Goal: Transaction & Acquisition: Purchase product/service

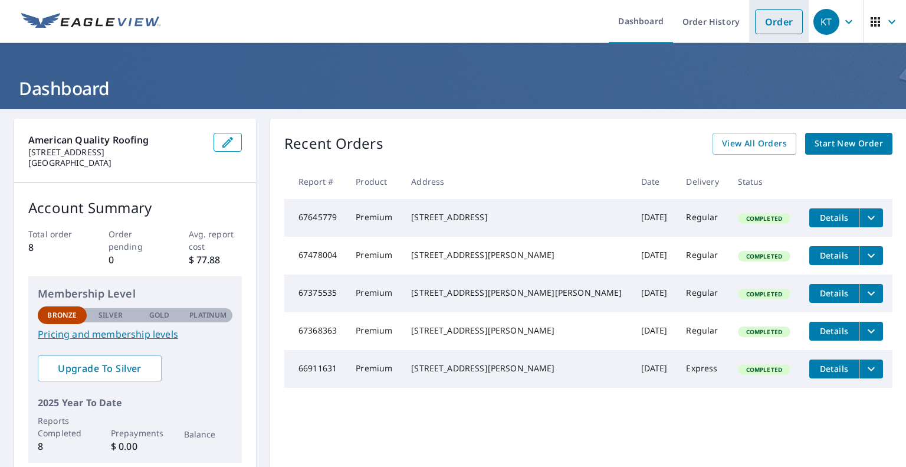
click at [771, 29] on link "Order" at bounding box center [779, 21] width 48 height 25
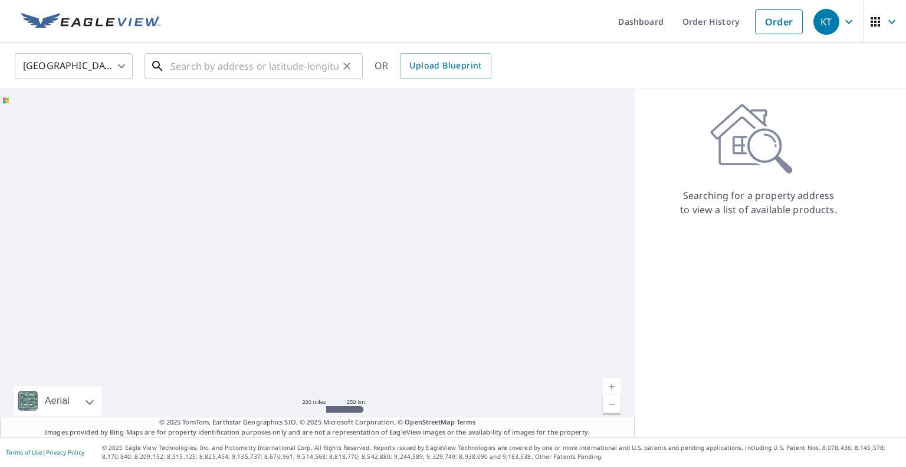
click at [277, 73] on input "text" at bounding box center [254, 66] width 168 height 33
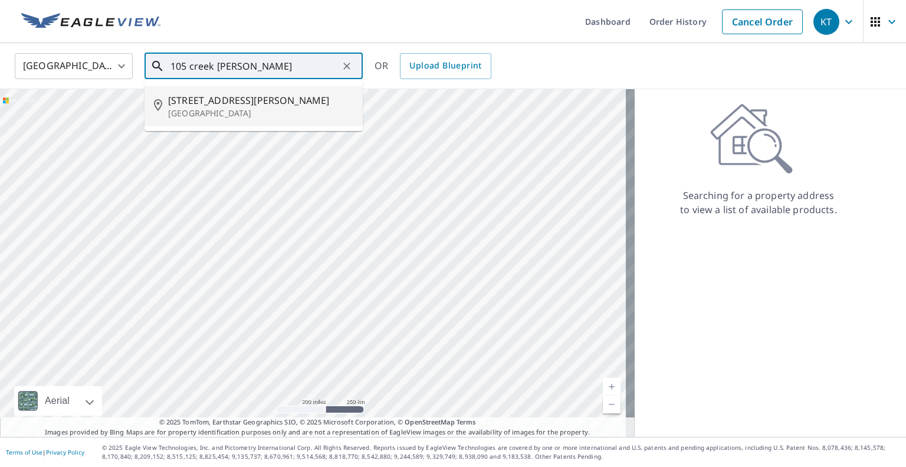
click at [257, 100] on span "[STREET_ADDRESS][PERSON_NAME]" at bounding box center [260, 100] width 185 height 14
type input "[STREET_ADDRESS][PERSON_NAME]"
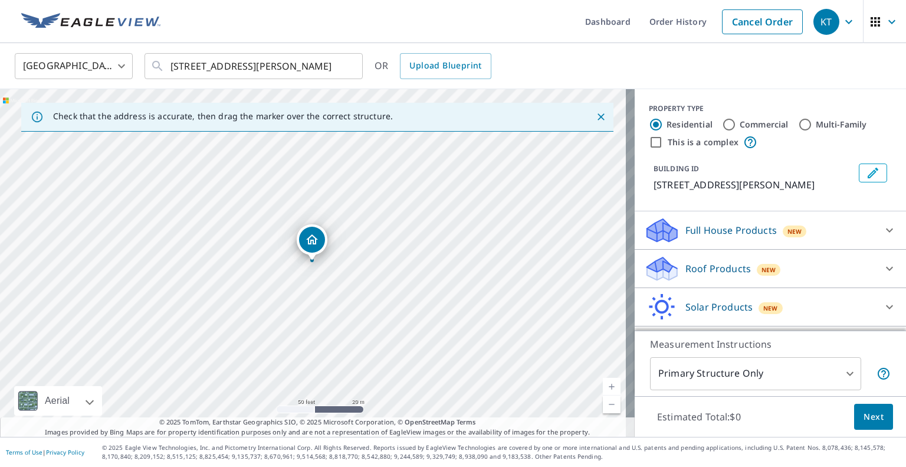
click at [882, 264] on icon at bounding box center [889, 268] width 14 height 14
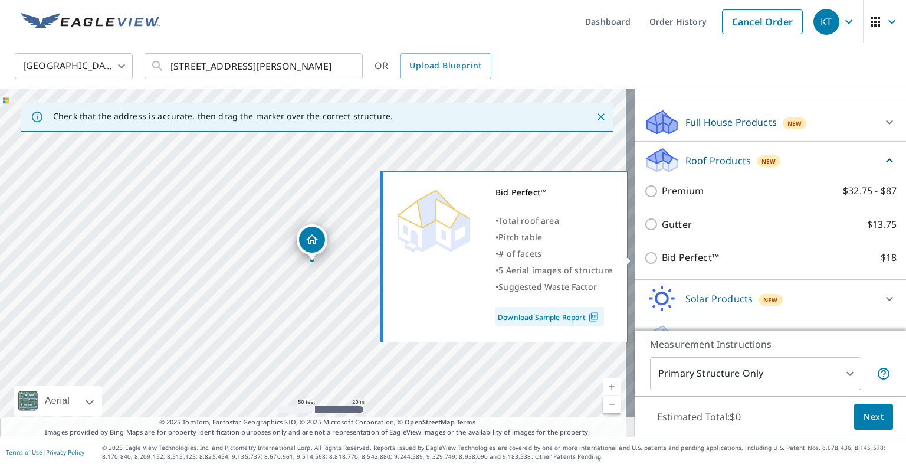
scroll to position [109, 0]
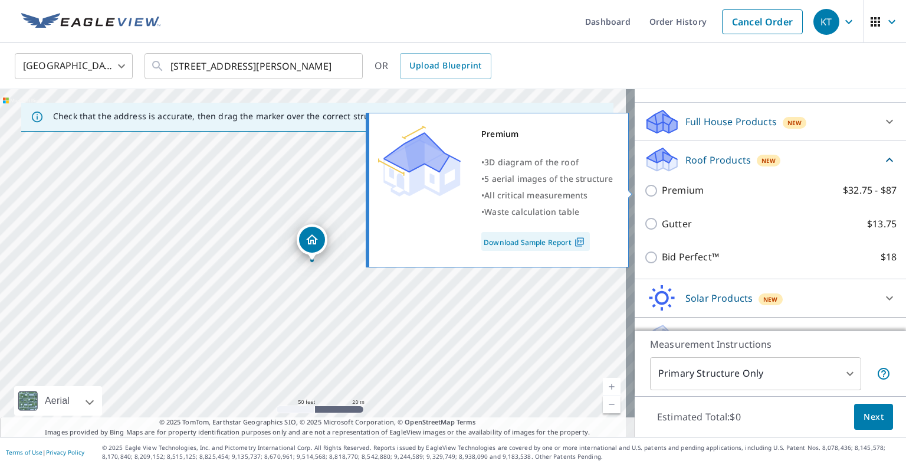
click at [644, 189] on input "Premium $32.75 - $87" at bounding box center [653, 190] width 18 height 14
checkbox input "true"
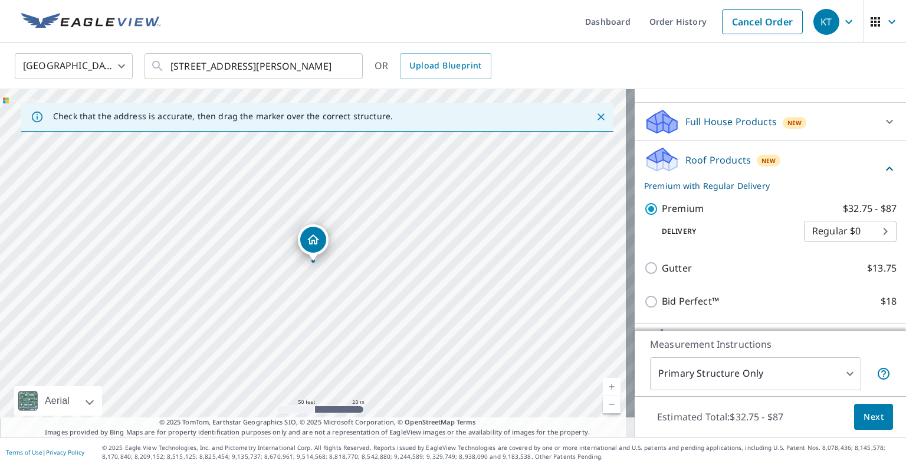
scroll to position [177, 0]
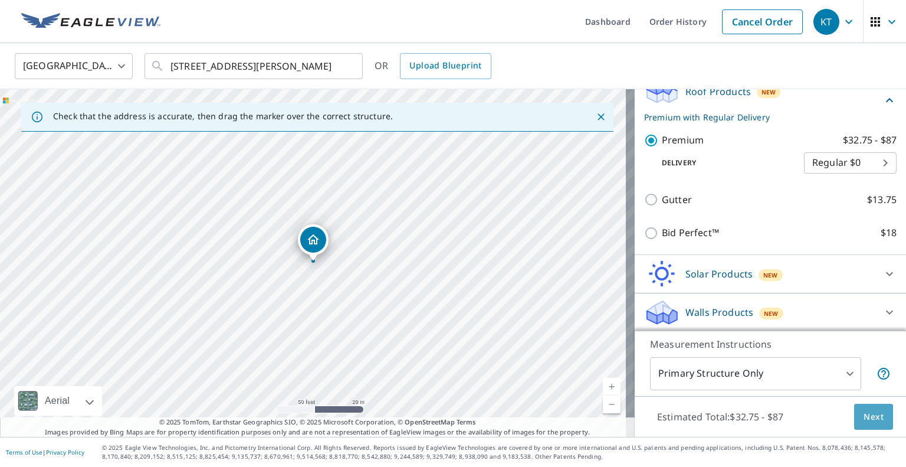
click at [874, 412] on span "Next" at bounding box center [873, 416] width 20 height 15
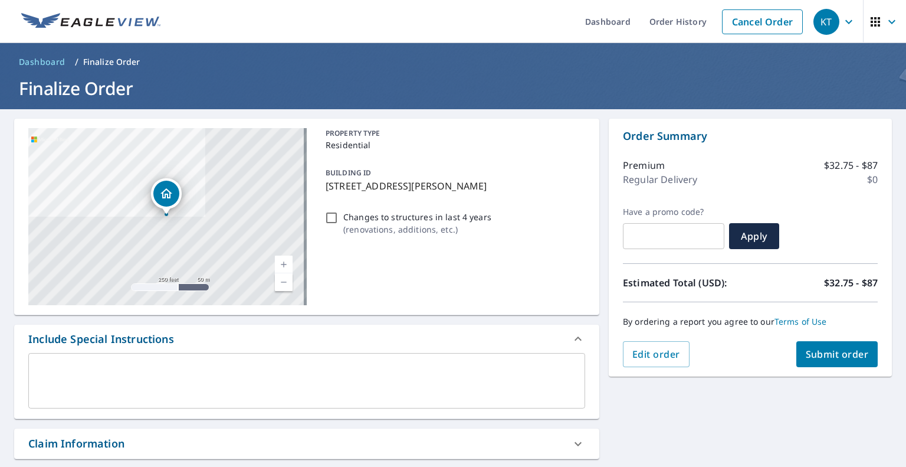
click at [827, 348] on span "Submit order" at bounding box center [837, 353] width 63 height 13
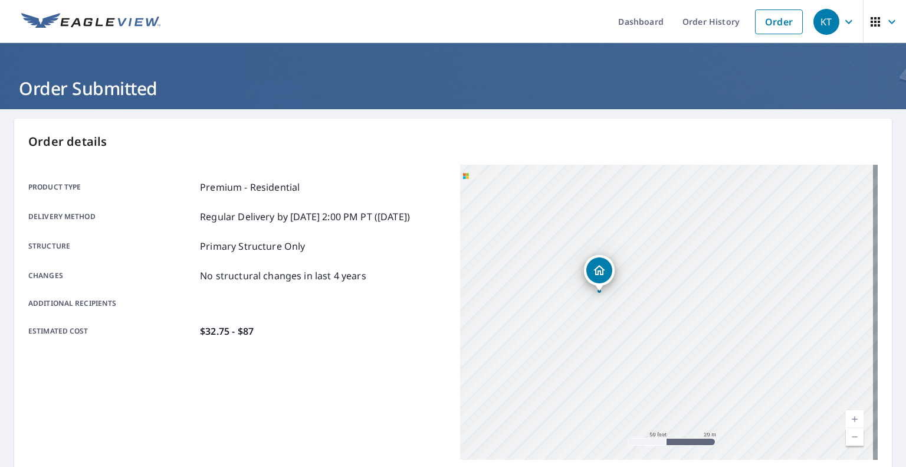
drag, startPoint x: 604, startPoint y: 295, endPoint x: 665, endPoint y: 308, distance: 62.1
click at [665, 308] on div "[STREET_ADDRESS][PERSON_NAME]" at bounding box center [669, 312] width 418 height 295
click at [619, 300] on div "[STREET_ADDRESS][PERSON_NAME]" at bounding box center [669, 312] width 418 height 295
